Goal: Transaction & Acquisition: Purchase product/service

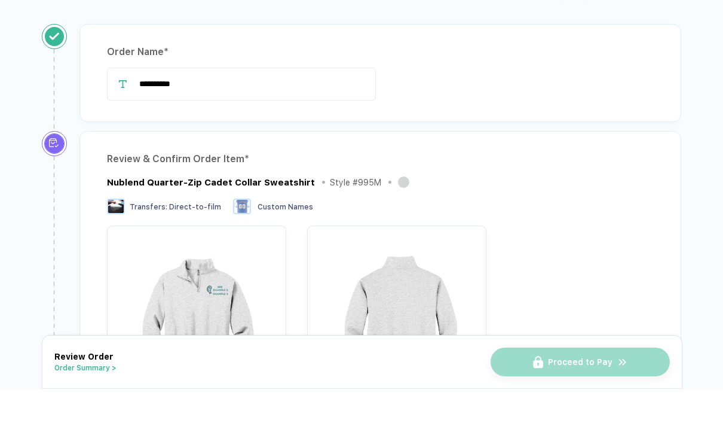
scroll to position [38, 0]
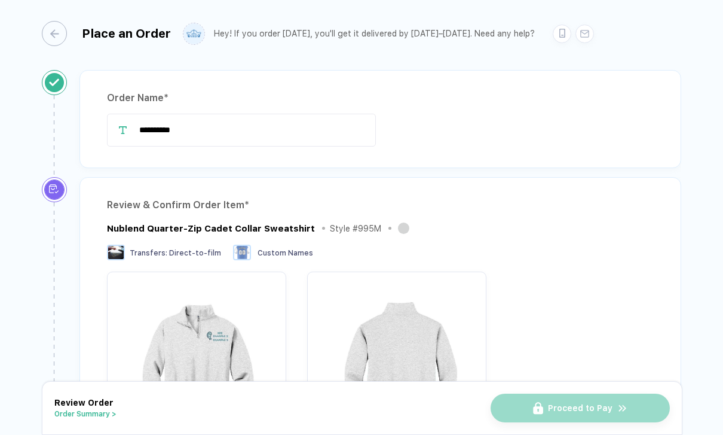
click at [100, 411] on button "Order Summary >" at bounding box center [85, 414] width 62 height 8
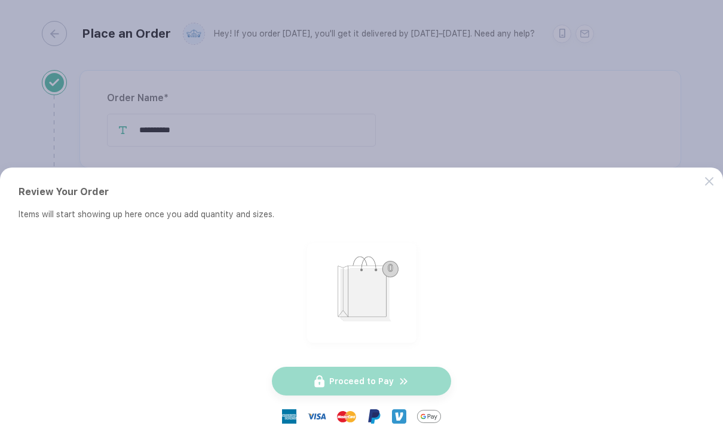
click at [465, 109] on button "button" at bounding box center [361, 217] width 723 height 435
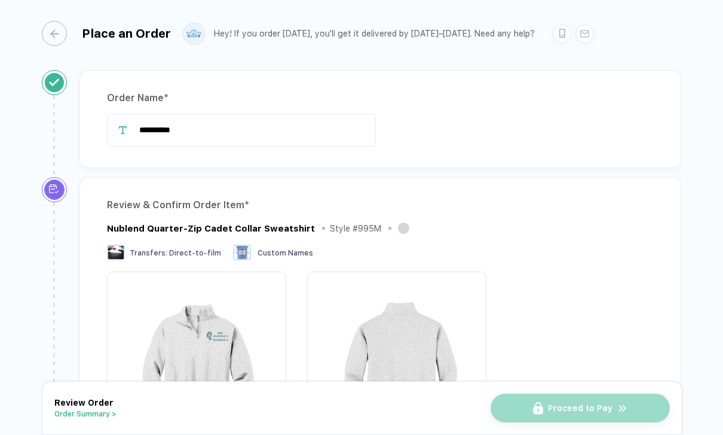
click at [87, 412] on button "Order Summary >" at bounding box center [85, 414] width 62 height 8
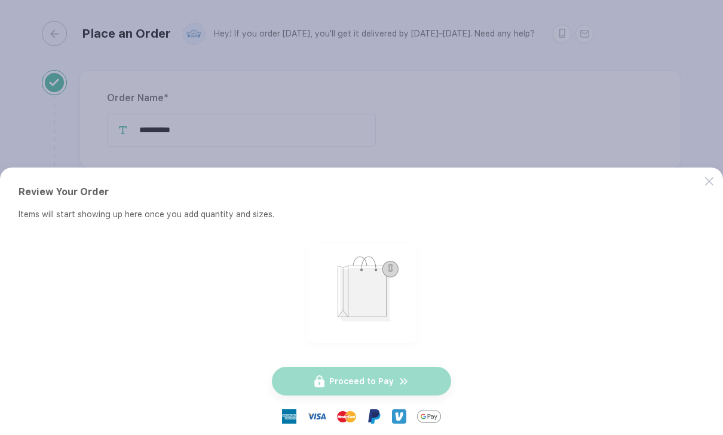
click at [379, 287] on img "button" at bounding box center [362, 291] width 99 height 87
click at [395, 266] on img "button" at bounding box center [362, 291] width 99 height 87
click at [374, 146] on button "button" at bounding box center [361, 217] width 723 height 435
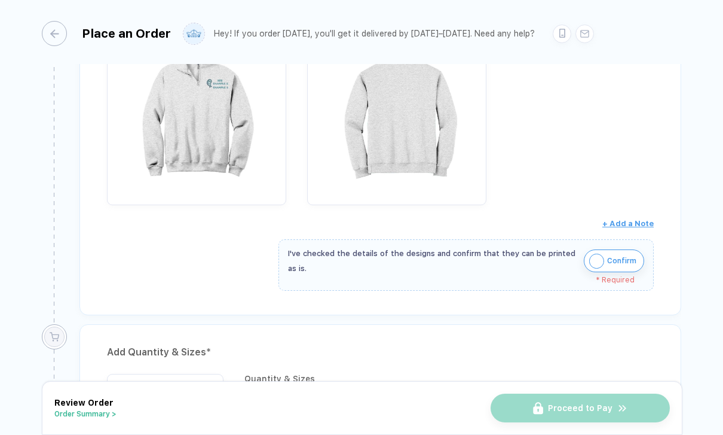
scroll to position [226, 0]
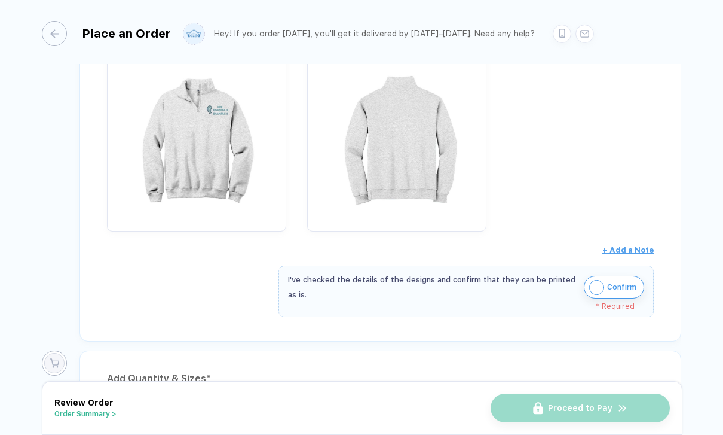
click at [593, 292] on img "button" at bounding box center [596, 287] width 15 height 15
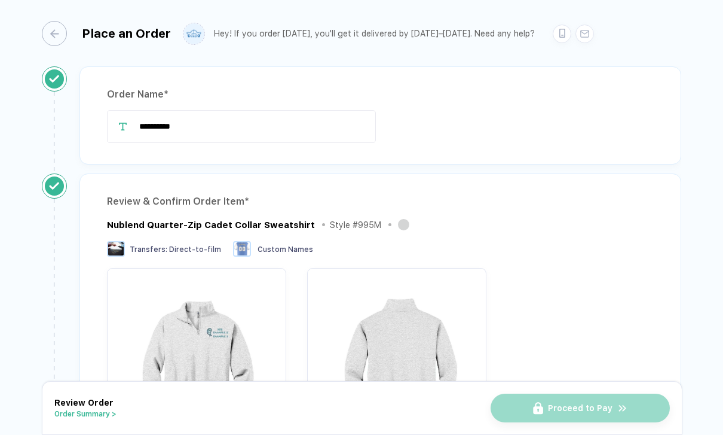
scroll to position [5, 0]
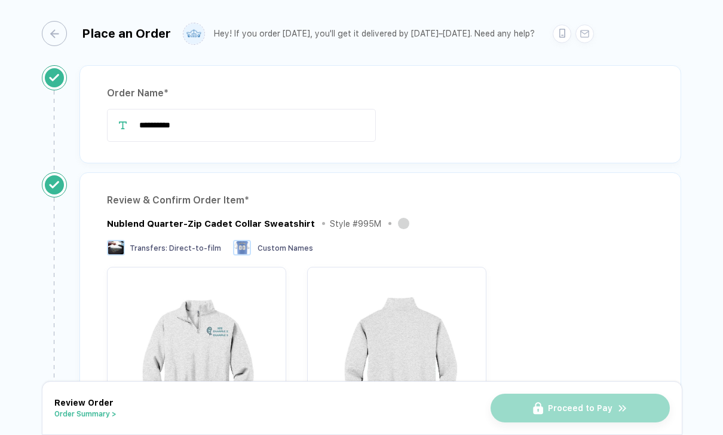
scroll to position [19, 0]
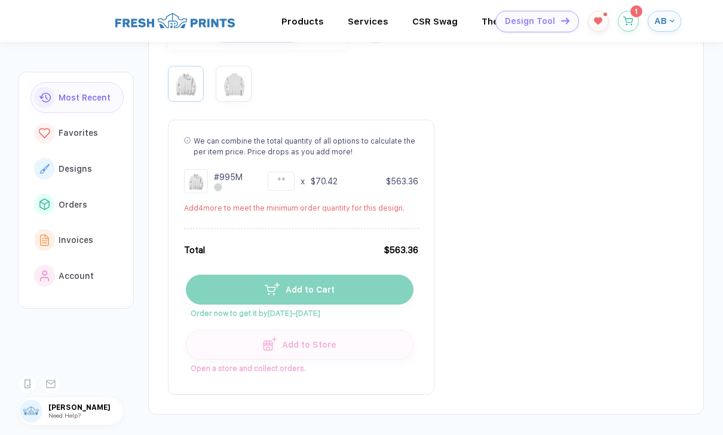
scroll to position [298, 0]
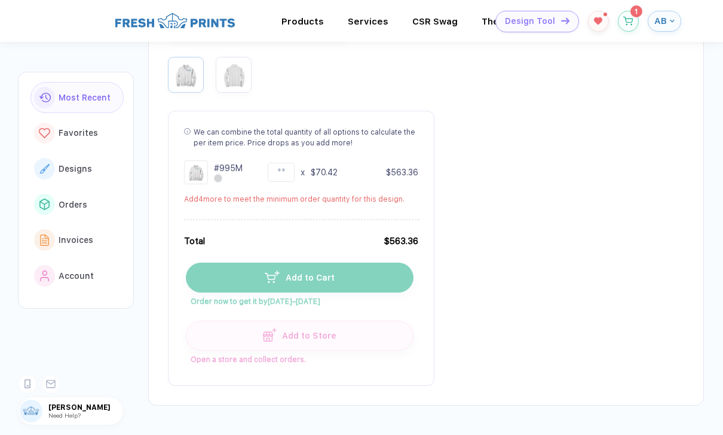
click at [387, 262] on button "Add to Cart" at bounding box center [300, 277] width 228 height 30
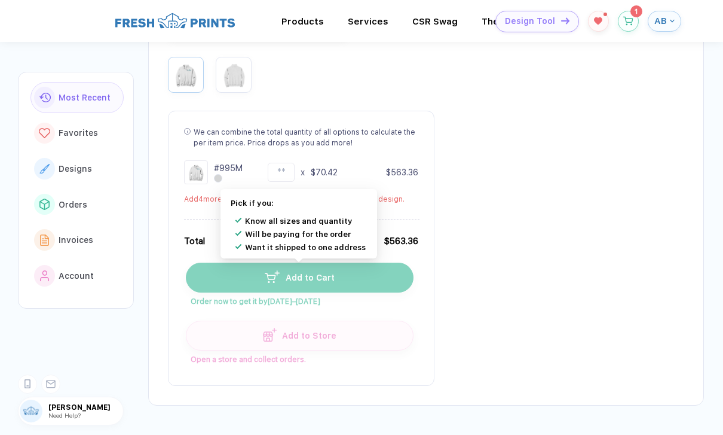
click at [389, 262] on button "Add to Cart" at bounding box center [300, 277] width 228 height 30
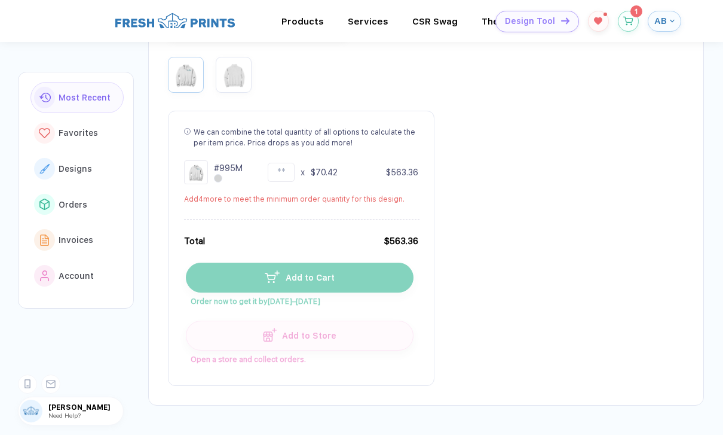
click at [372, 262] on button "Add to Cart" at bounding box center [300, 277] width 228 height 30
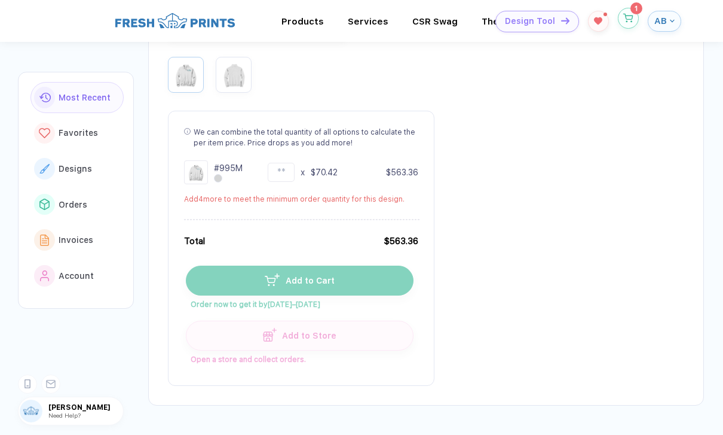
click at [630, 23] on icon "button" at bounding box center [629, 18] width 10 height 9
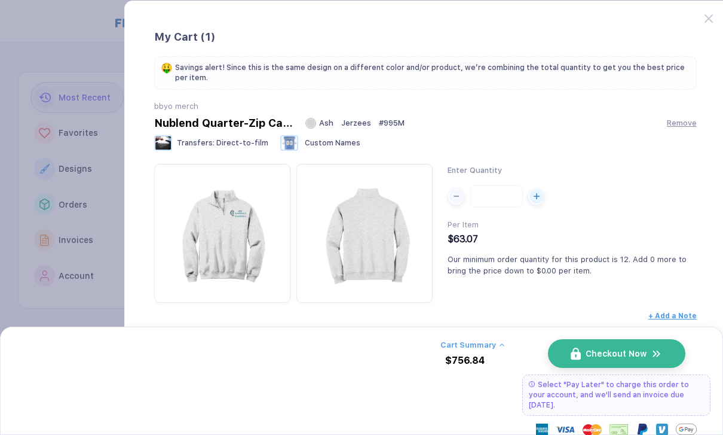
scroll to position [38, 0]
click at [681, 120] on span "Remove" at bounding box center [682, 119] width 30 height 9
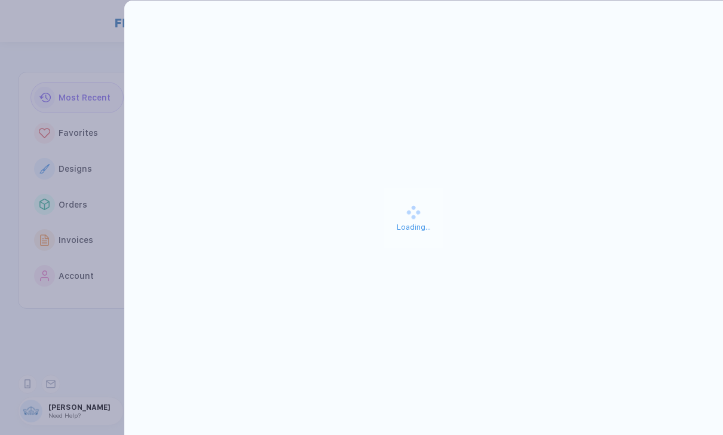
scroll to position [0, 0]
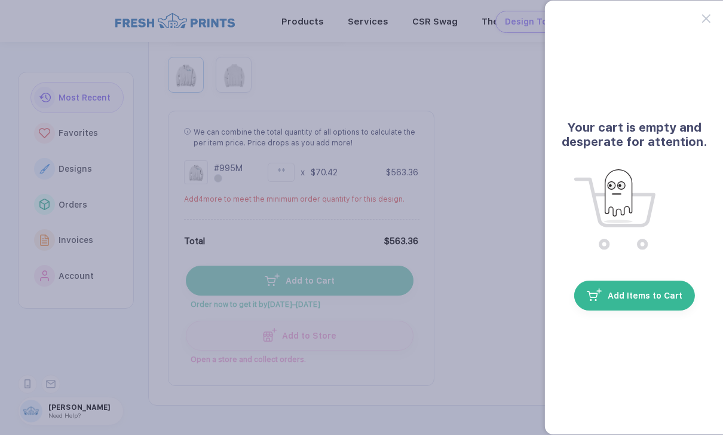
click at [497, 150] on button "button" at bounding box center [361, 217] width 723 height 435
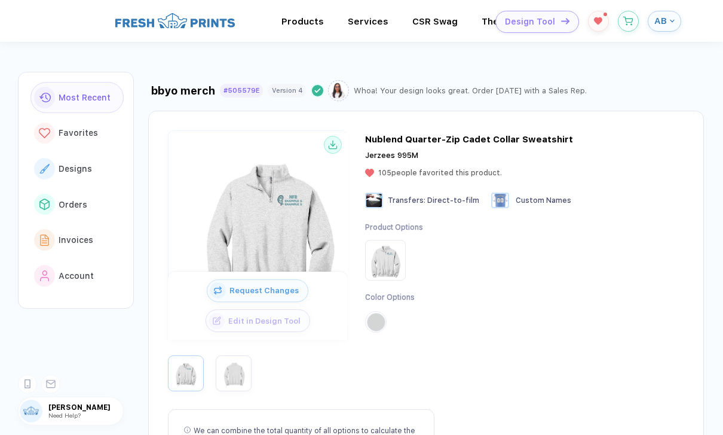
scroll to position [-1, 0]
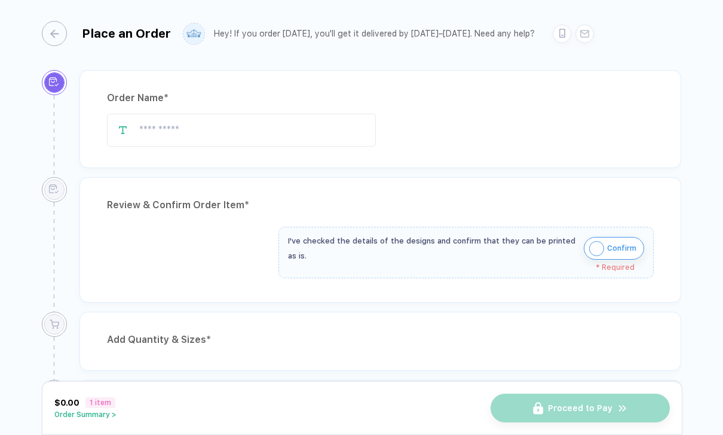
type input "**********"
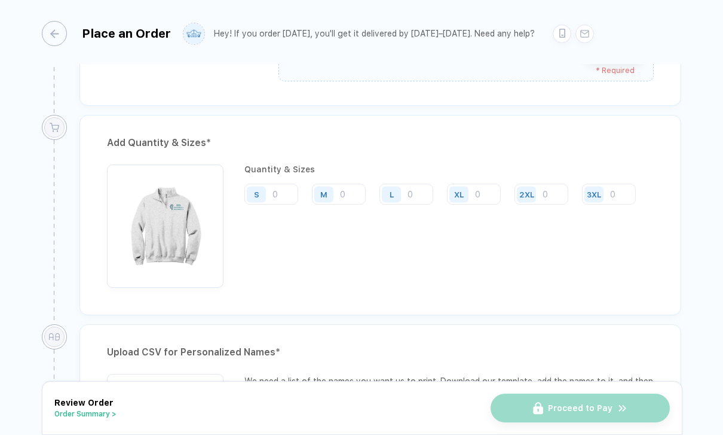
scroll to position [460, 0]
click at [279, 189] on input "number" at bounding box center [272, 195] width 54 height 21
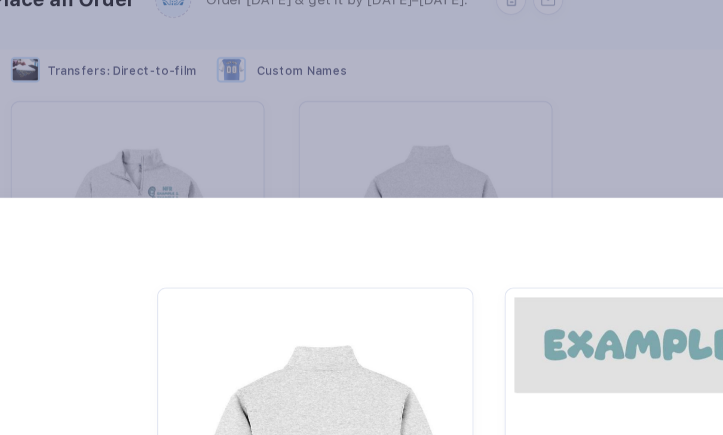
scroll to position [0, 0]
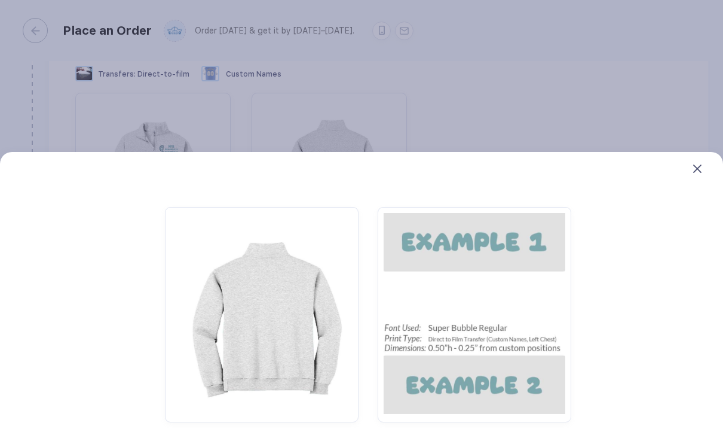
click at [694, 167] on icon at bounding box center [698, 171] width 8 height 8
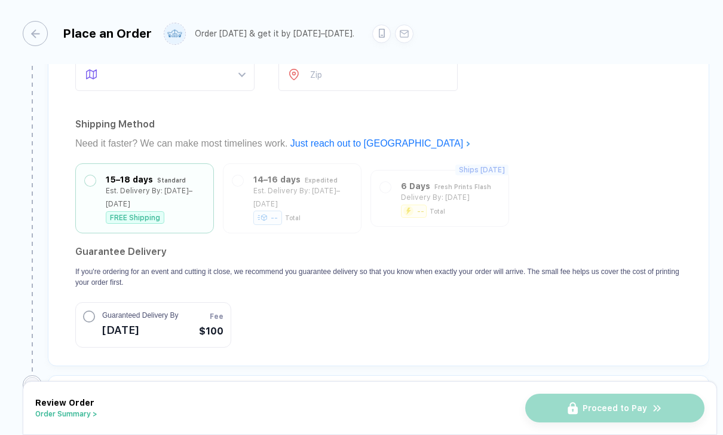
scroll to position [1074, 0]
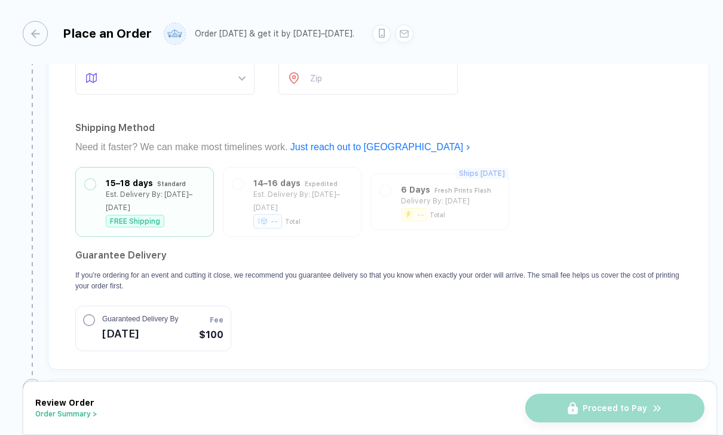
click at [460, 187] on div "Ships [DATE] 6 Days Fresh Prints Flash Delivery By: [DATE] -- Total" at bounding box center [440, 201] width 139 height 57
click at [603, 118] on div "Shipping Method" at bounding box center [378, 127] width 607 height 19
click at [310, 178] on div "14–16 days Expedited Est. Delivery By: [DATE]–[DATE] -- Total" at bounding box center [292, 202] width 139 height 70
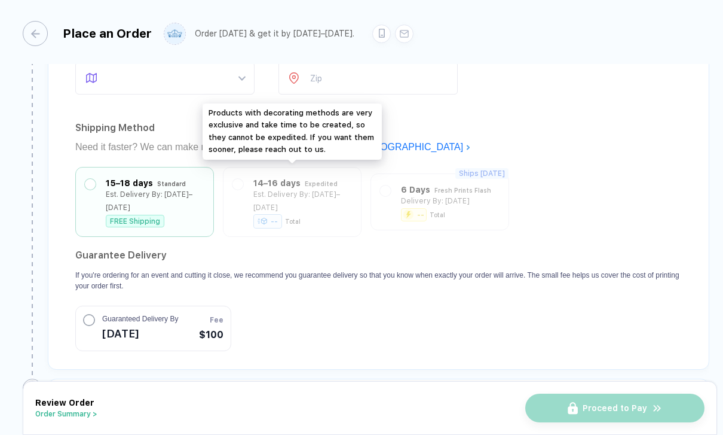
click at [444, 103] on div "Add Shipping Details * Shipping Name Street # or Name Apartment / Suite # City …" at bounding box center [379, 132] width 662 height 476
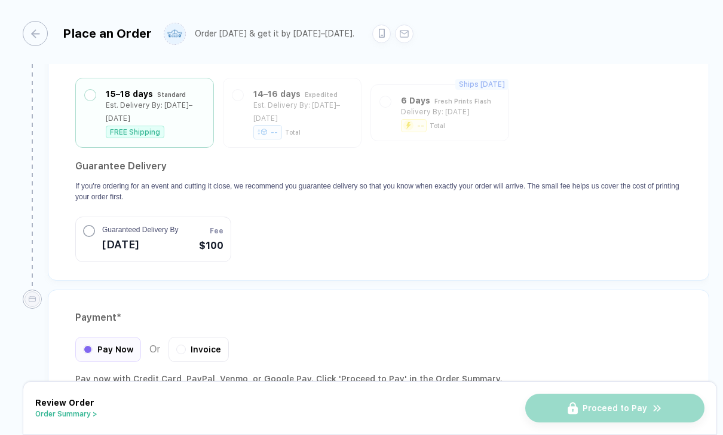
scroll to position [1161, 0]
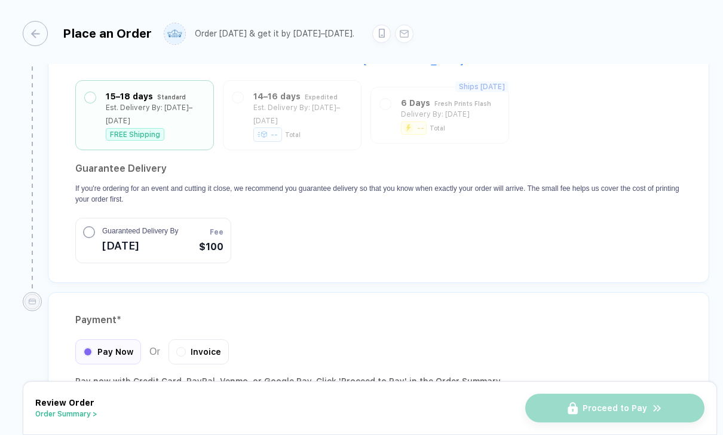
click at [178, 236] on span "[DATE]" at bounding box center [140, 245] width 76 height 19
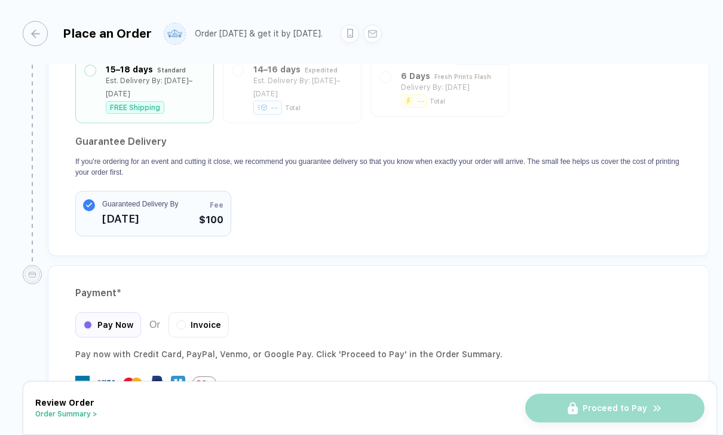
scroll to position [1187, 0]
